Goal: Task Accomplishment & Management: Use online tool/utility

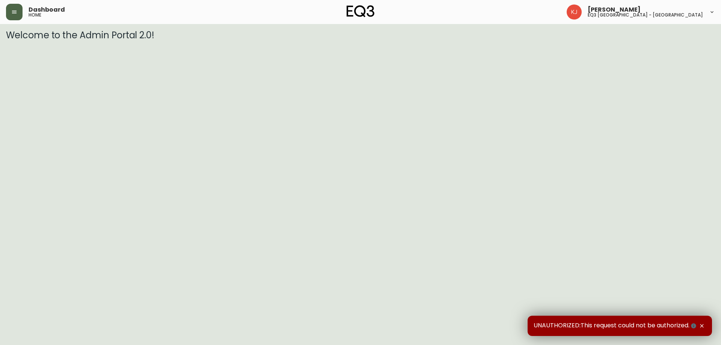
click at [14, 7] on button "button" at bounding box center [14, 12] width 17 height 17
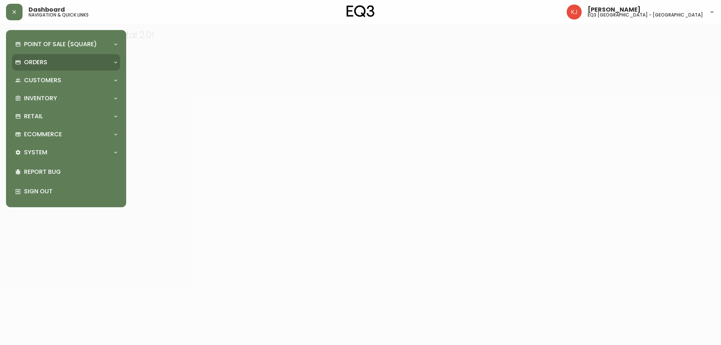
click at [97, 65] on div "Orders" at bounding box center [62, 62] width 95 height 8
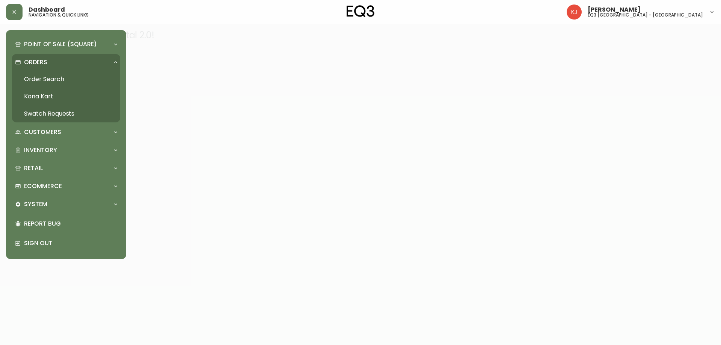
click at [53, 81] on link "Order Search" at bounding box center [66, 79] width 108 height 17
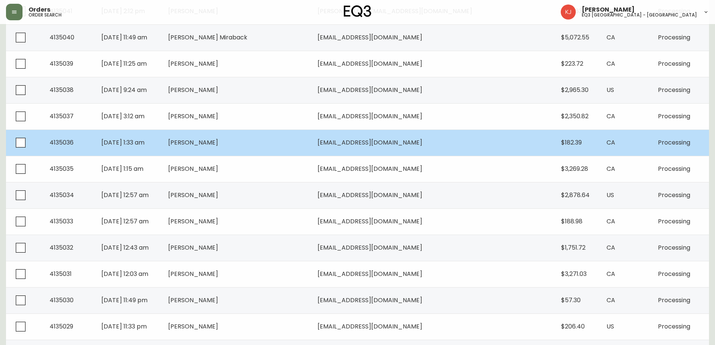
scroll to position [263, 0]
